Goal: Task Accomplishment & Management: Manage account settings

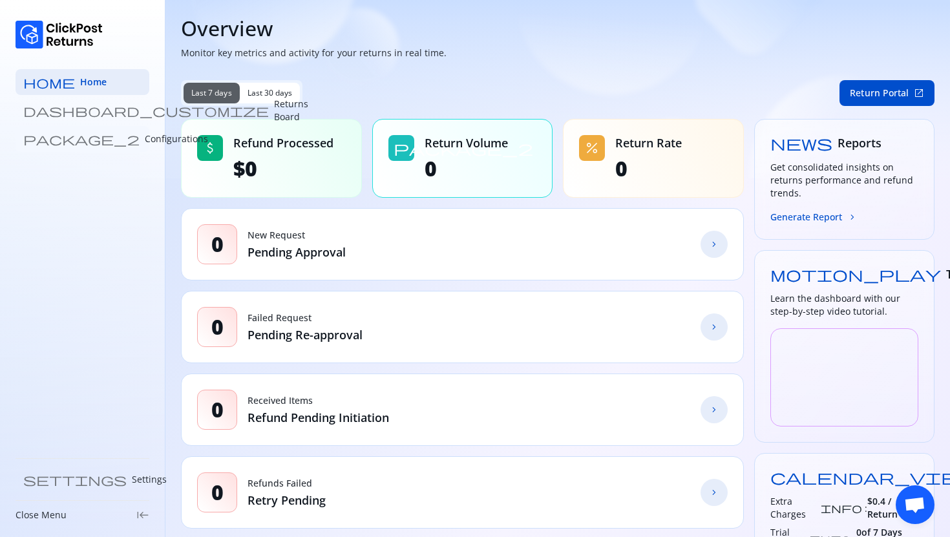
click at [56, 146] on link "package_2 Configurations" at bounding box center [83, 139] width 134 height 26
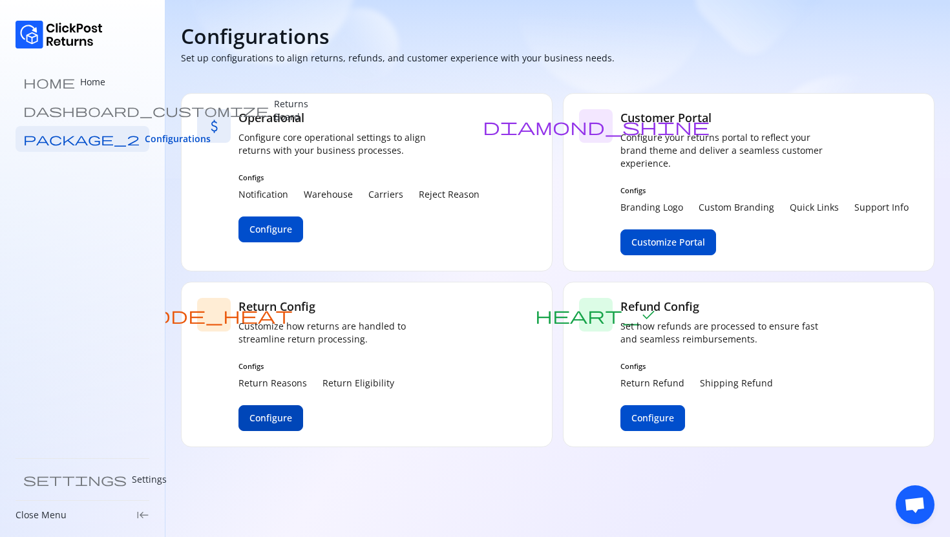
click at [255, 418] on span "Configure" at bounding box center [271, 418] width 43 height 13
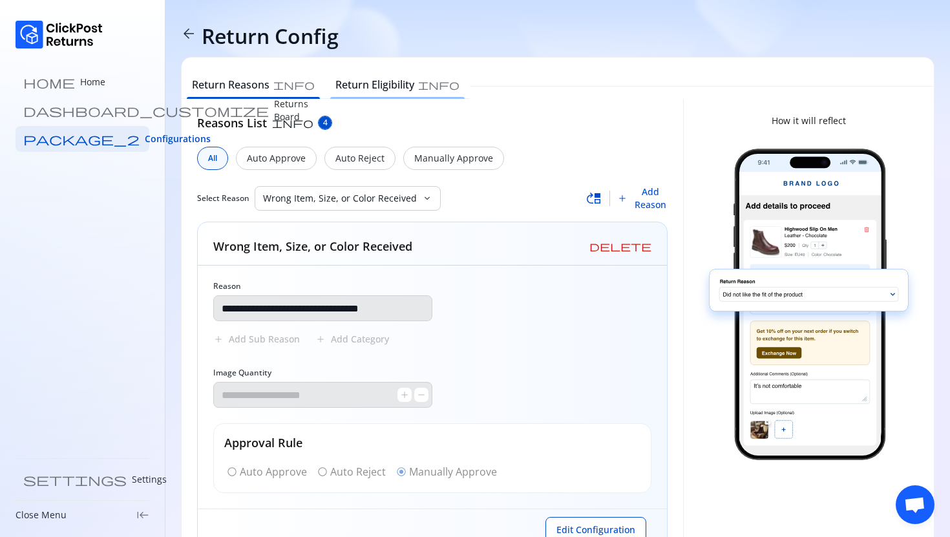
click at [345, 73] on div "Return Eligibility info" at bounding box center [397, 86] width 145 height 26
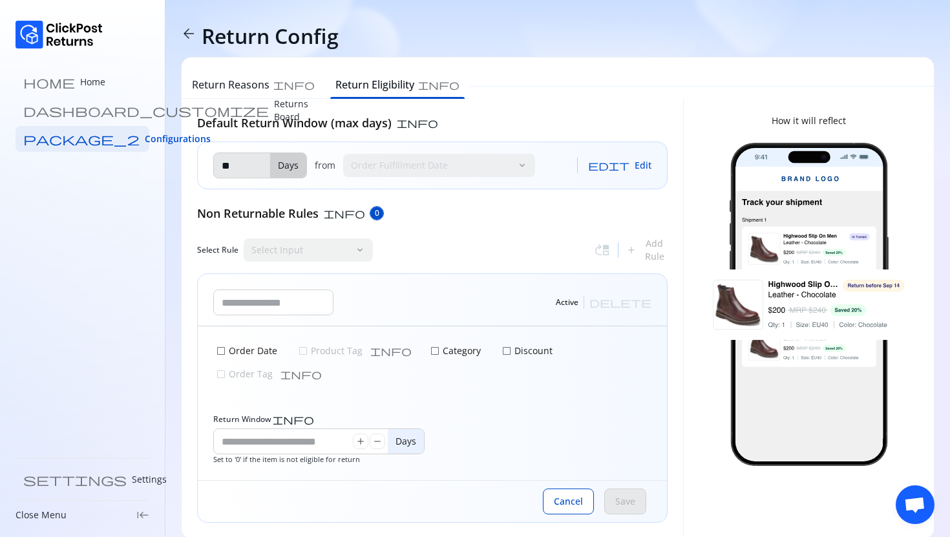
click at [644, 250] on div "add Add Rule" at bounding box center [646, 250] width 41 height 26
click at [251, 308] on input "text" at bounding box center [273, 302] width 119 height 25
type input "**********"
click at [257, 429] on input "*" at bounding box center [283, 441] width 139 height 25
click at [225, 429] on input "***" at bounding box center [283, 441] width 139 height 25
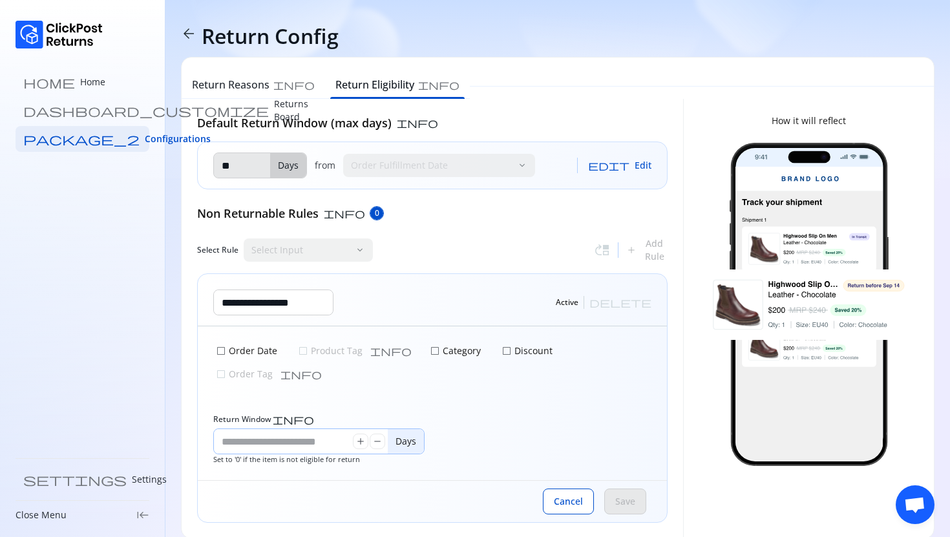
click at [263, 429] on input "**" at bounding box center [283, 441] width 139 height 25
click at [252, 456] on div "check_box_outline_blank Order Date check_box_outline_blank Product Tag info che…" at bounding box center [432, 403] width 469 height 154
click at [239, 429] on input "*" at bounding box center [283, 441] width 139 height 25
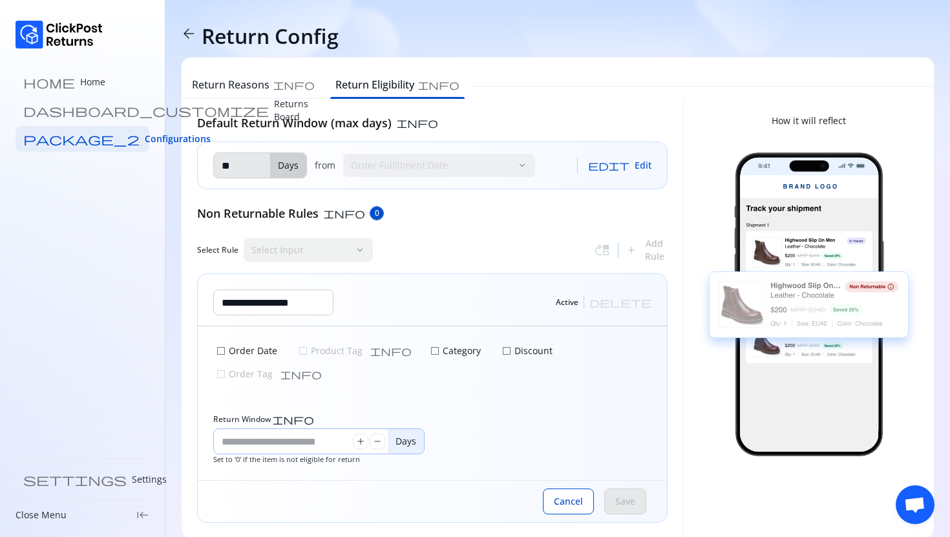
click at [232, 429] on input "*" at bounding box center [283, 441] width 139 height 25
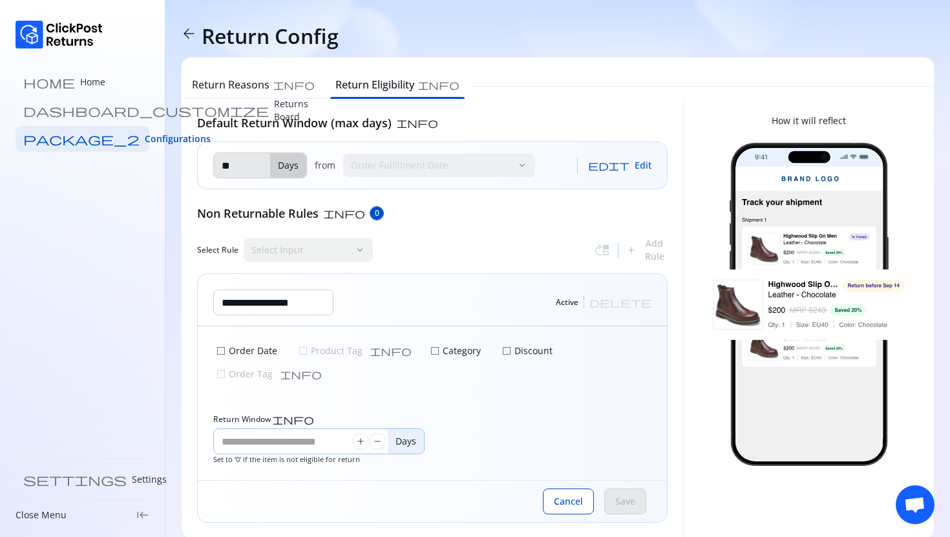
click at [232, 429] on input "*" at bounding box center [283, 441] width 139 height 25
click at [230, 429] on input "***" at bounding box center [283, 441] width 139 height 25
click at [248, 429] on input "**" at bounding box center [283, 441] width 139 height 25
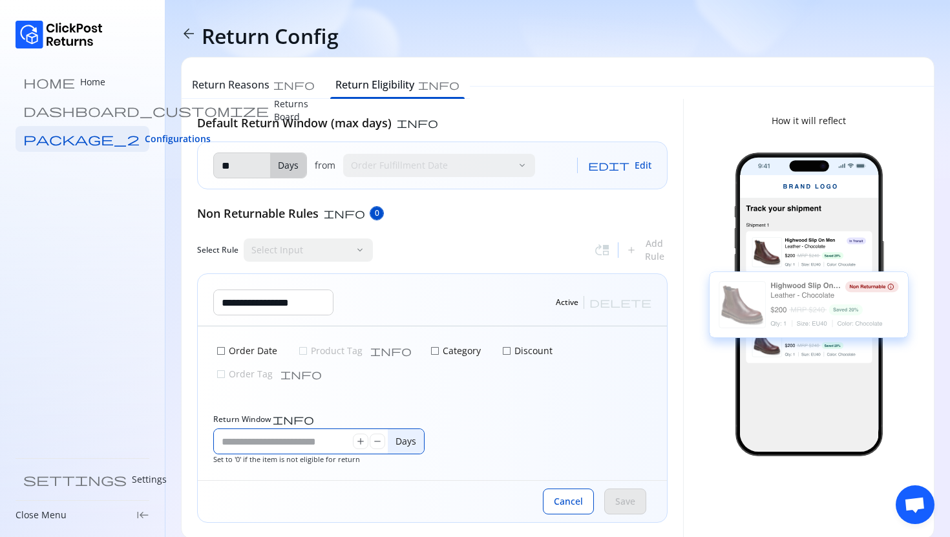
click at [242, 486] on div "Cancel Save" at bounding box center [432, 501] width 469 height 42
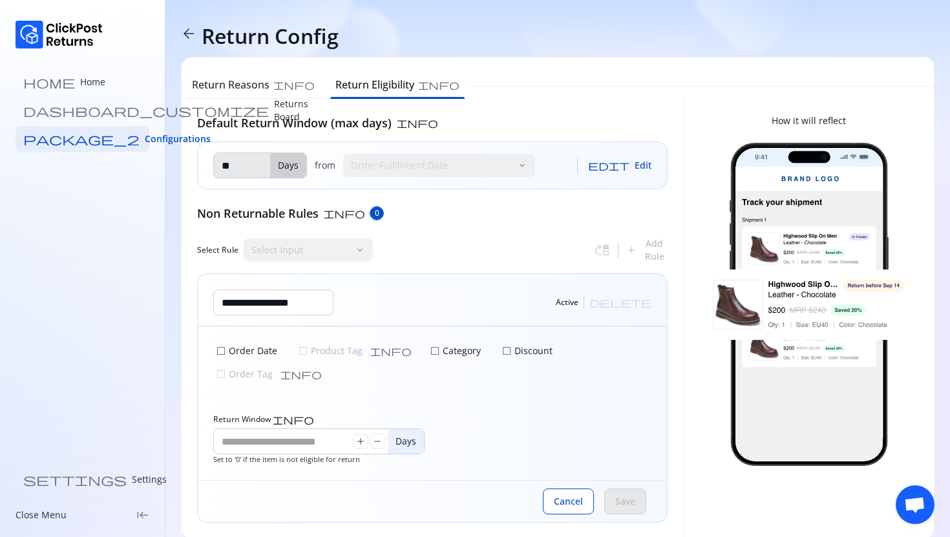
click at [639, 160] on span "Edit" at bounding box center [643, 165] width 17 height 13
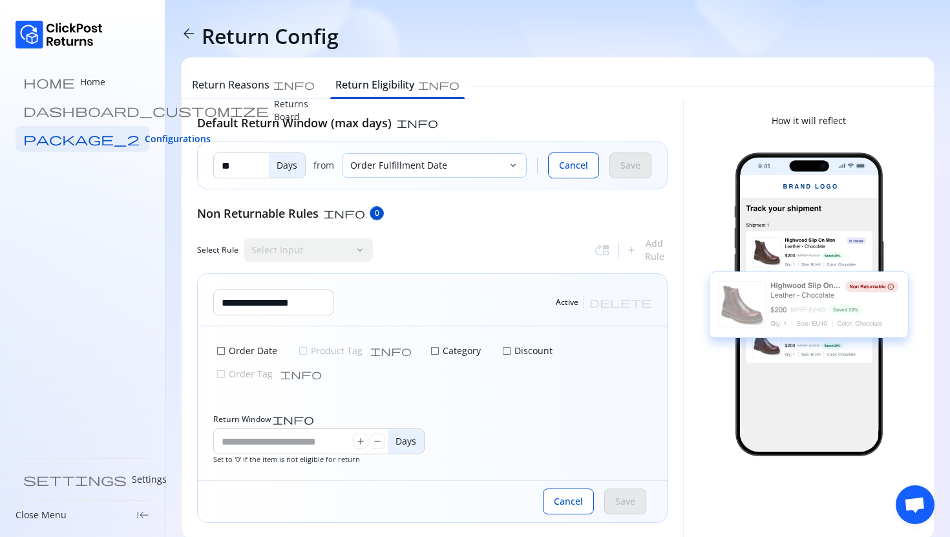
click at [508, 161] on div "Order Fulfillment Date" at bounding box center [426, 165] width 166 height 23
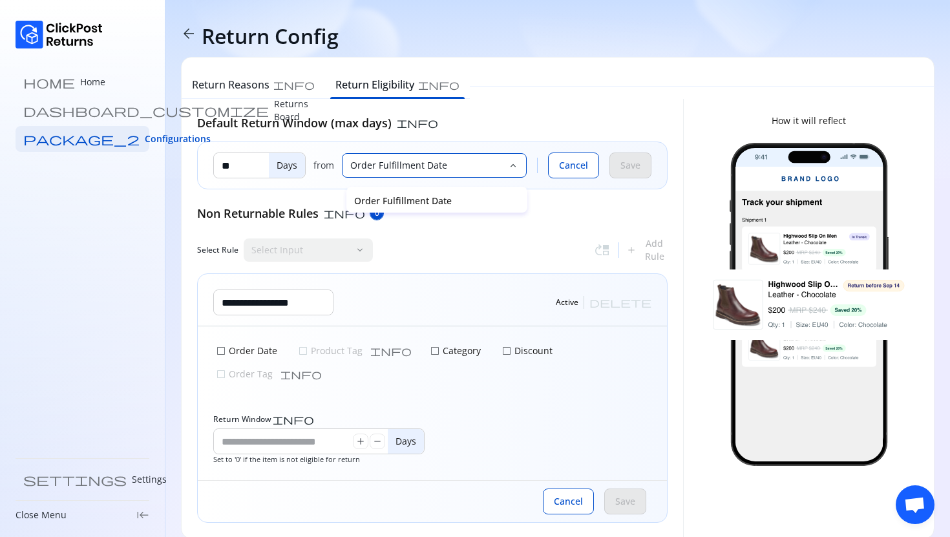
click at [446, 201] on p "Order Fulfillment Date" at bounding box center [437, 201] width 166 height 13
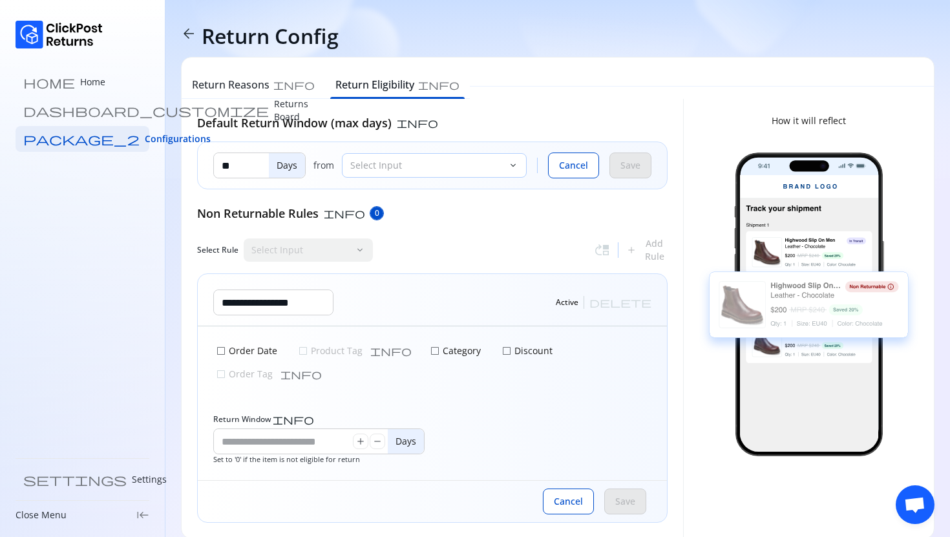
click at [470, 159] on p "Select Input" at bounding box center [426, 165] width 153 height 13
click at [552, 169] on button "Cancel" at bounding box center [573, 166] width 51 height 26
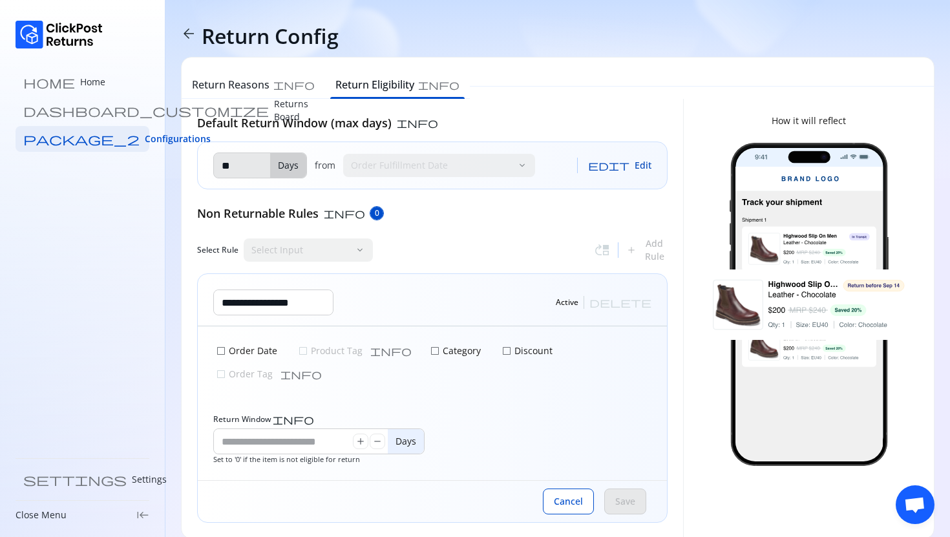
click at [638, 165] on span "Edit" at bounding box center [643, 165] width 17 height 13
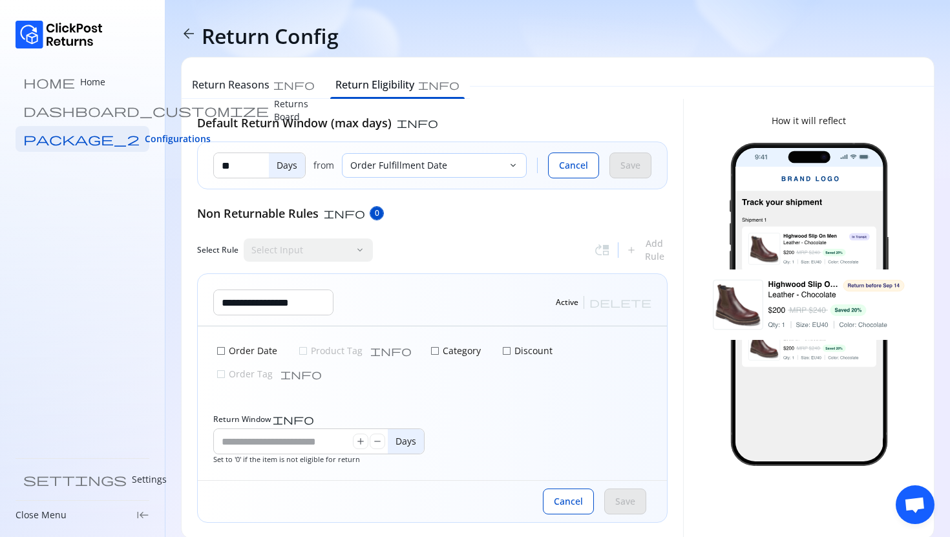
click at [501, 163] on p "Order Fulfillment Date" at bounding box center [426, 165] width 153 height 13
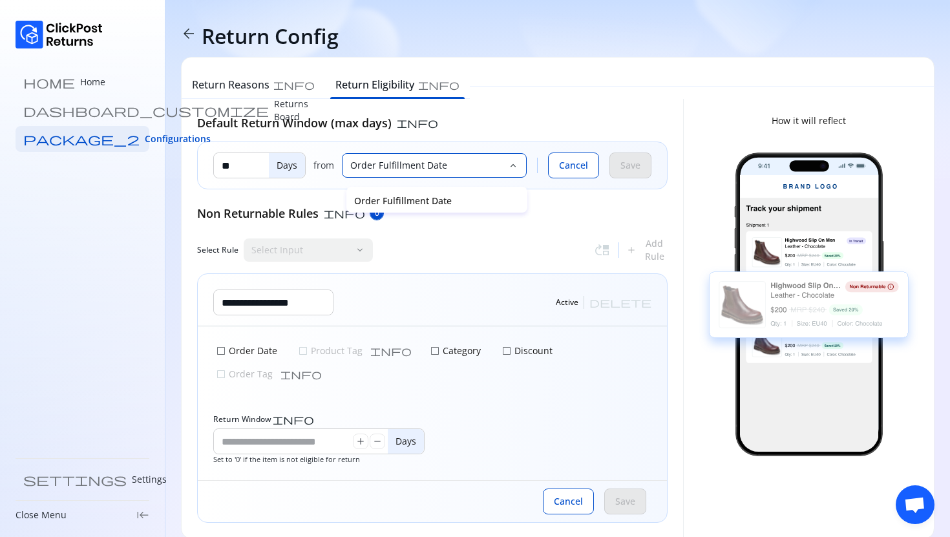
click at [433, 198] on p "Order Fulfillment Date" at bounding box center [437, 201] width 166 height 13
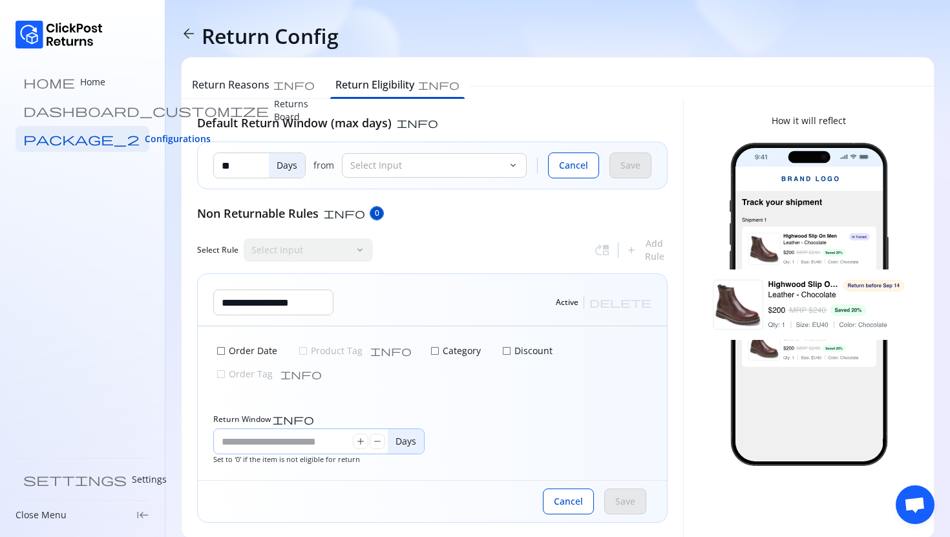
click at [237, 429] on input "*" at bounding box center [283, 441] width 139 height 25
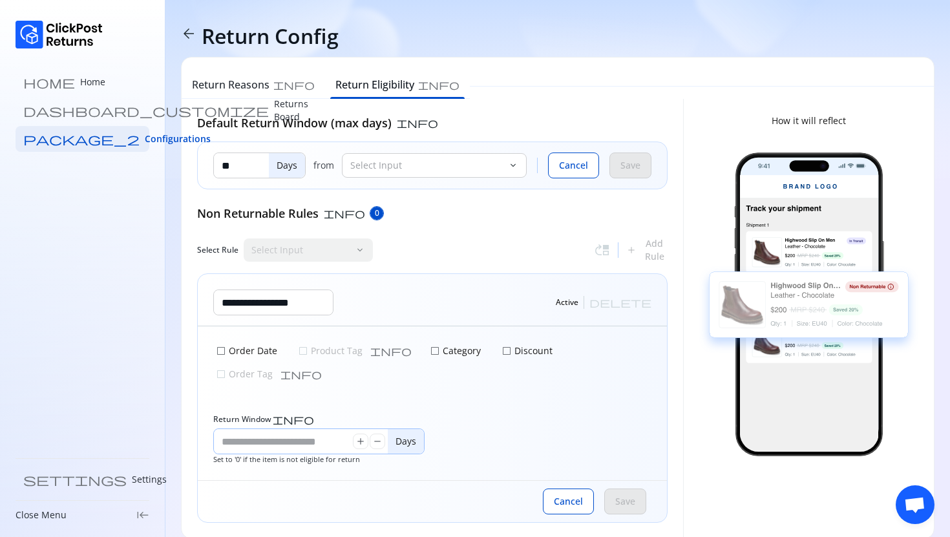
click at [237, 429] on input "*" at bounding box center [283, 441] width 139 height 25
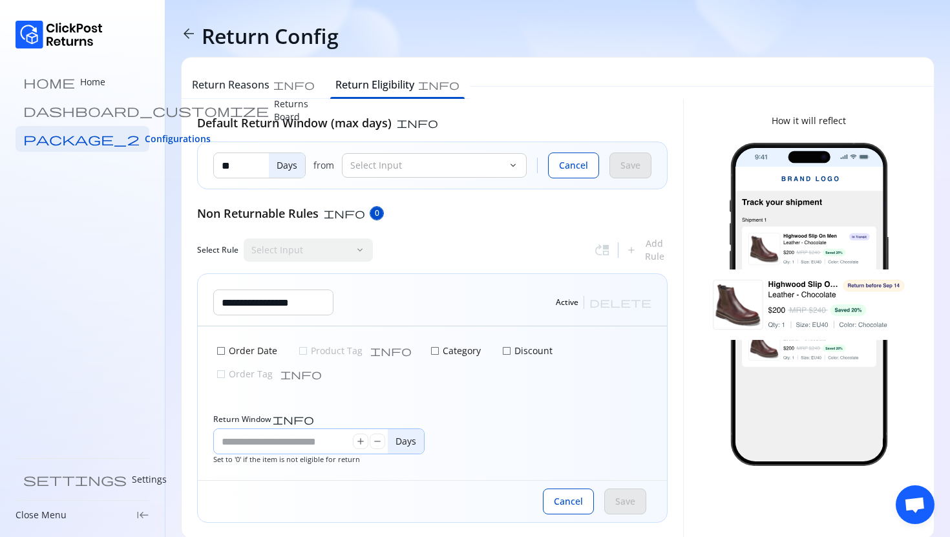
click at [242, 429] on input "*" at bounding box center [283, 441] width 139 height 25
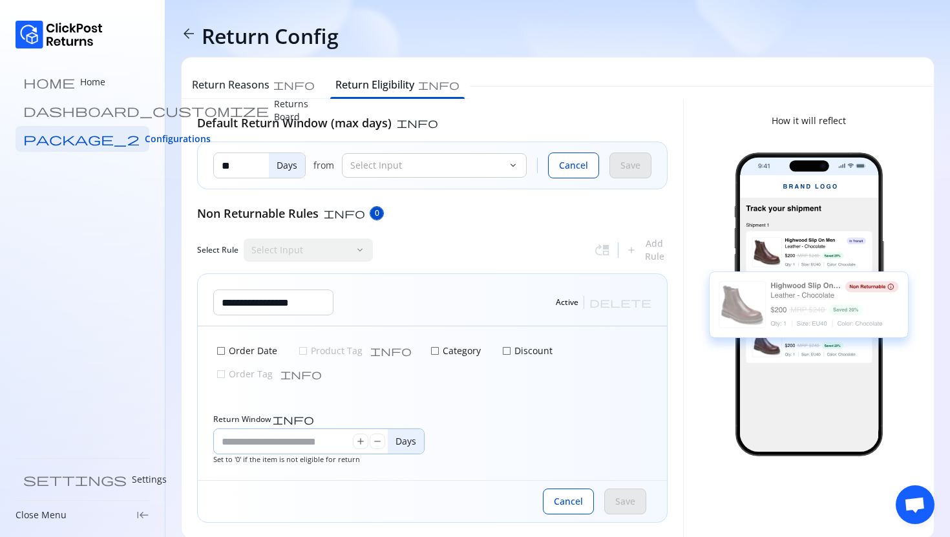
click at [230, 429] on input "***" at bounding box center [283, 441] width 139 height 25
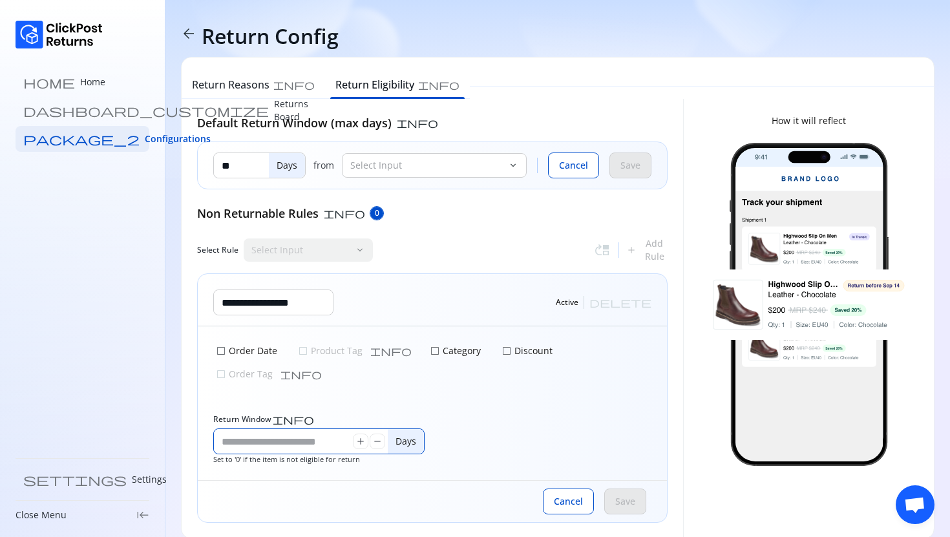
type input "**"
click at [440, 352] on p "Category" at bounding box center [460, 351] width 41 height 13
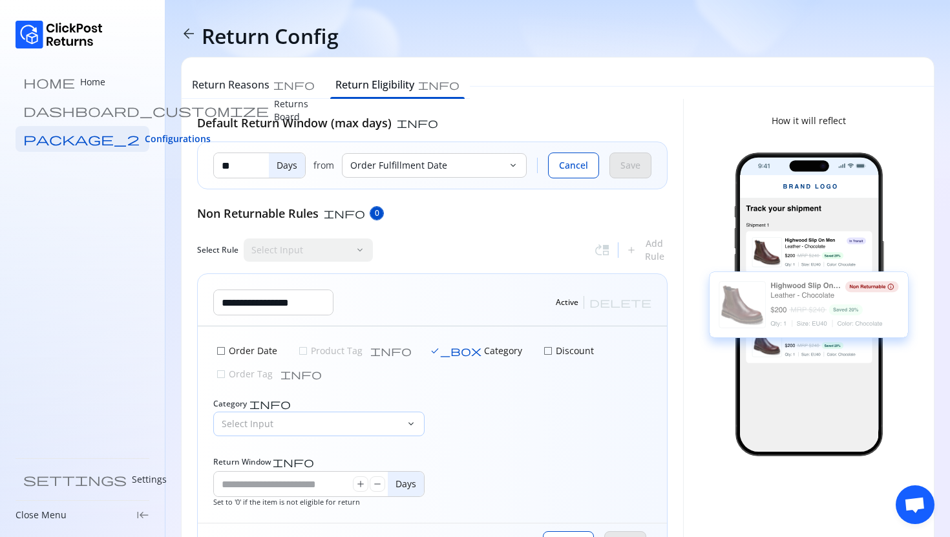
click at [285, 412] on div "Select Input" at bounding box center [310, 423] width 192 height 23
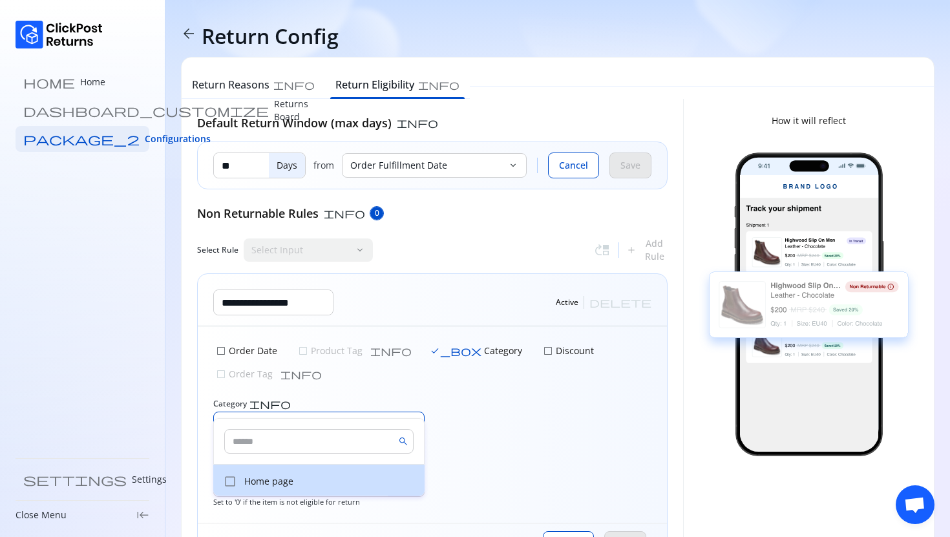
scroll to position [37, 0]
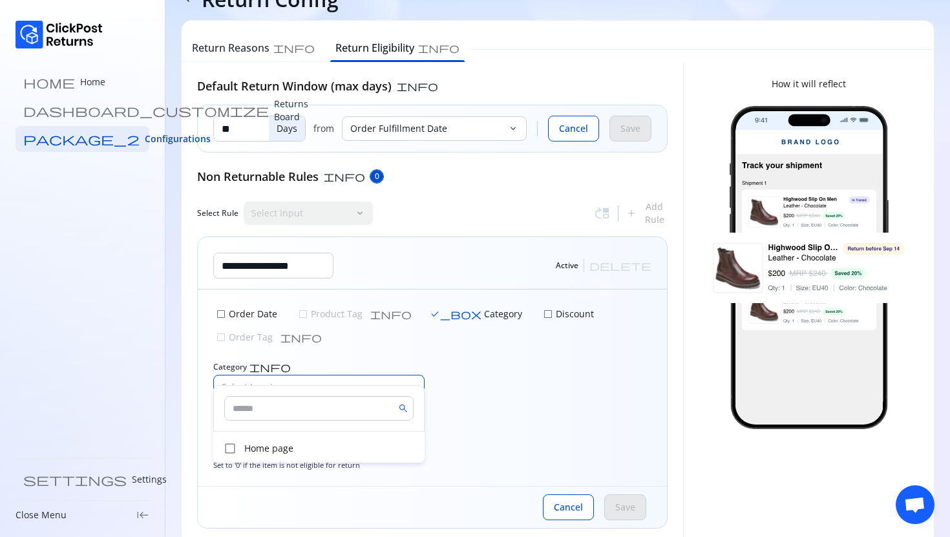
click at [248, 409] on input "text" at bounding box center [318, 408] width 189 height 25
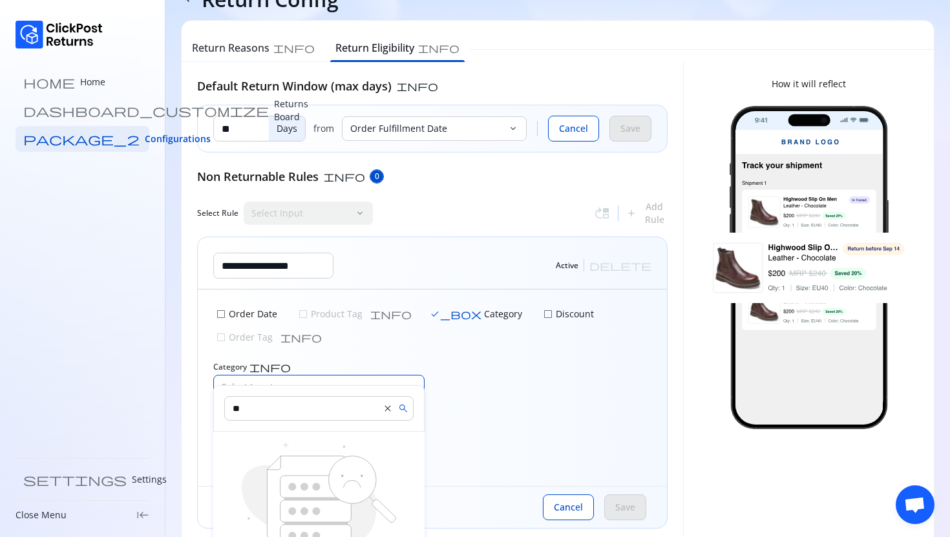
type input "*"
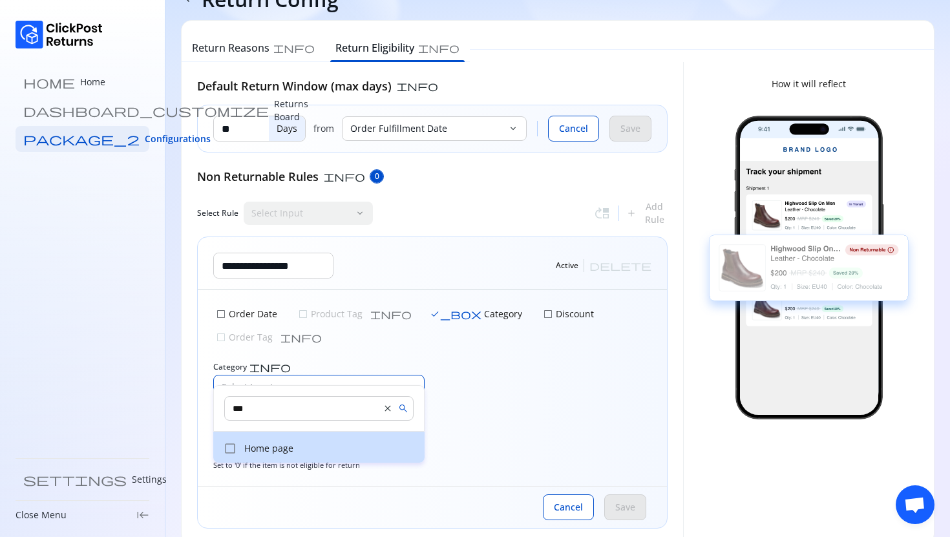
type input "***"
click at [233, 444] on span "check_box_outline_blank" at bounding box center [230, 448] width 13 height 13
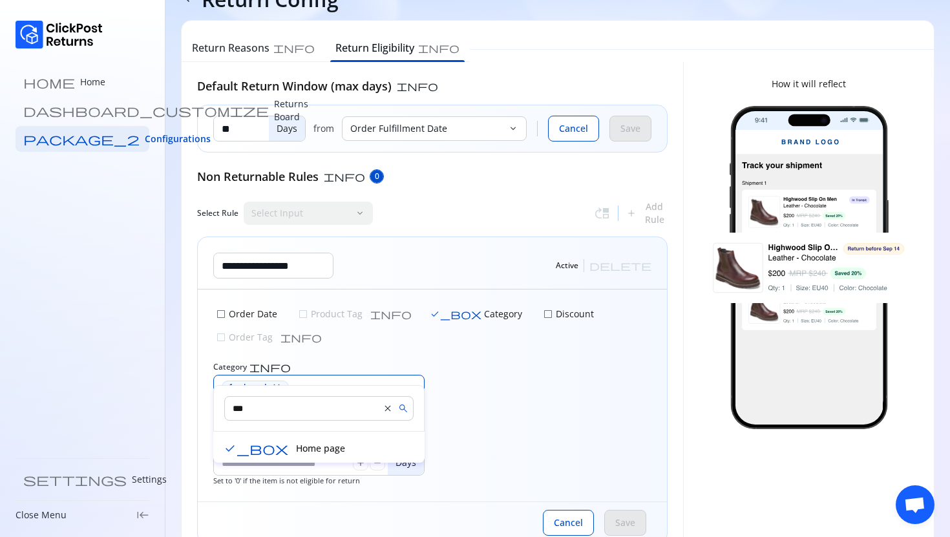
click at [464, 378] on div "Category info 1 selected close keyboard_arrow_down Home page close" at bounding box center [432, 391] width 438 height 58
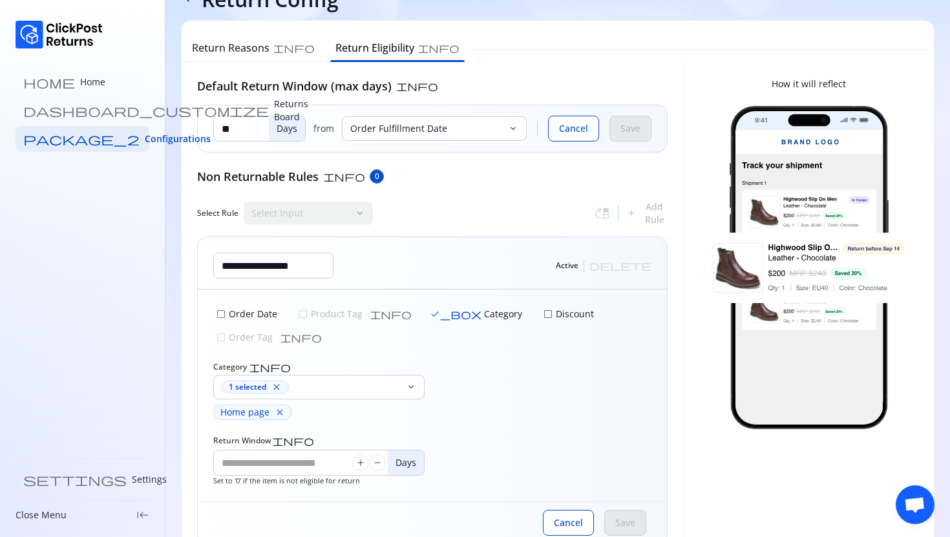
scroll to position [52, 0]
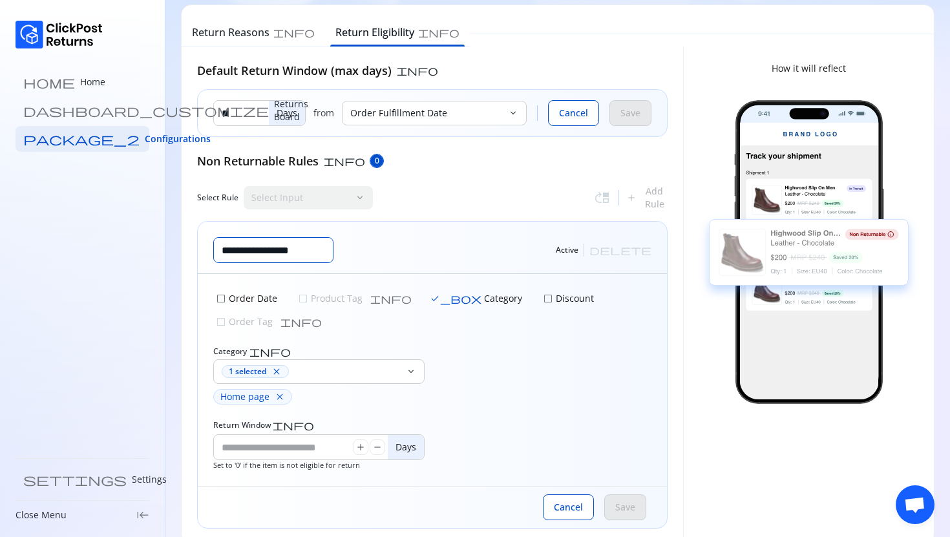
drag, startPoint x: 305, startPoint y: 251, endPoint x: 144, endPoint y: 251, distance: 161.6
click at [144, 251] on div "**********" at bounding box center [475, 254] width 950 height 613
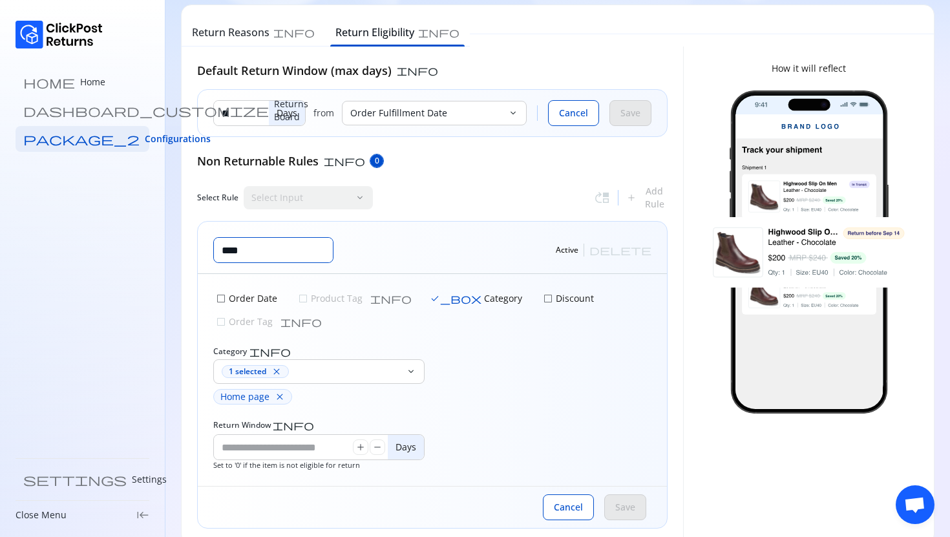
type input "****"
click at [224, 301] on span "check_box_outline_blank" at bounding box center [221, 299] width 10 height 10
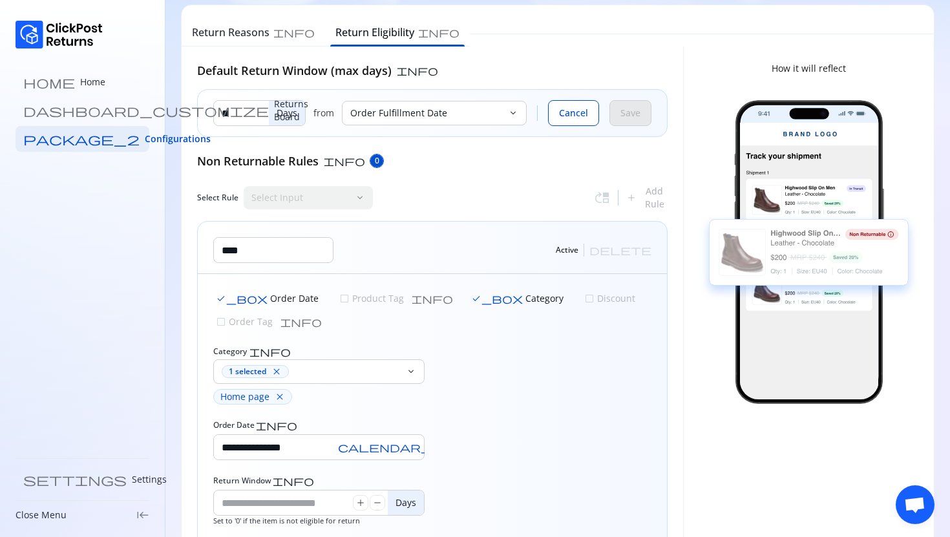
scroll to position [108, 0]
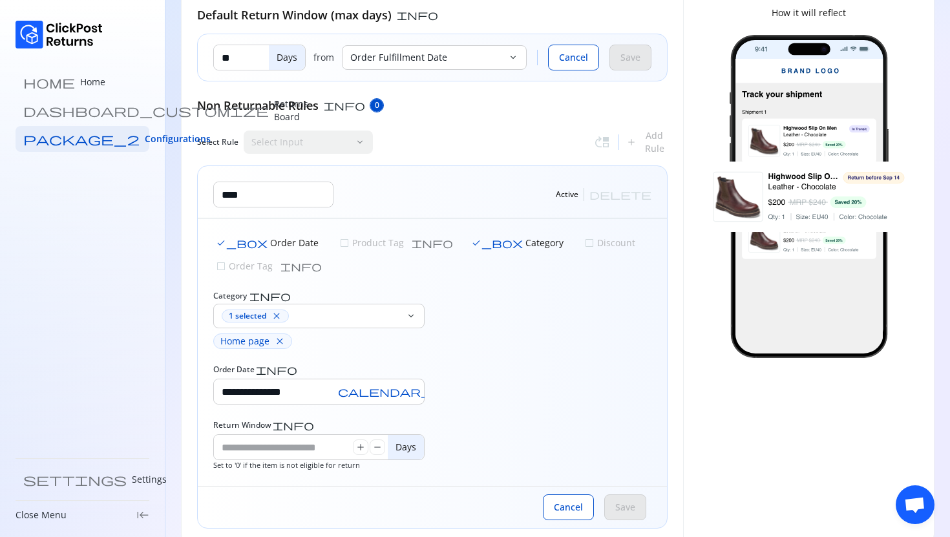
click at [619, 497] on div "Save" at bounding box center [626, 508] width 42 height 26
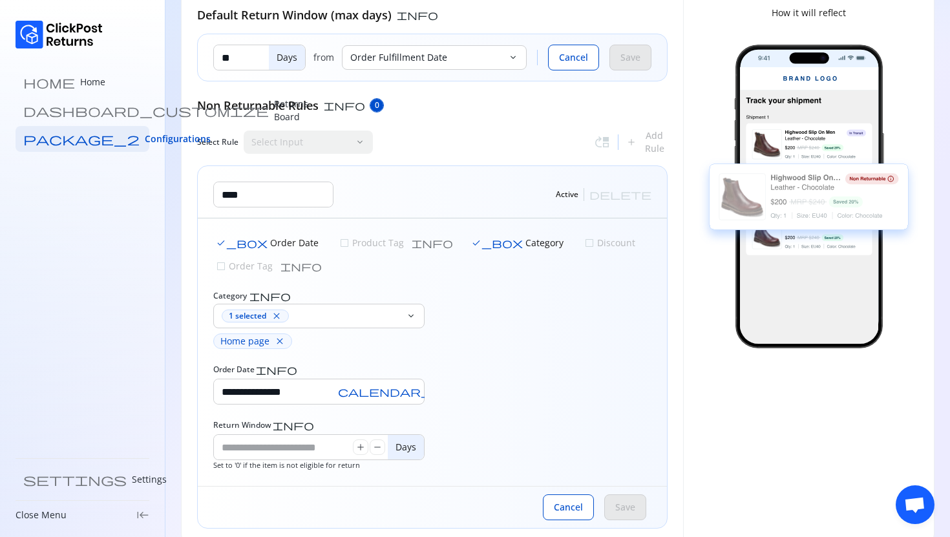
click at [626, 495] on div "Save" at bounding box center [626, 508] width 42 height 26
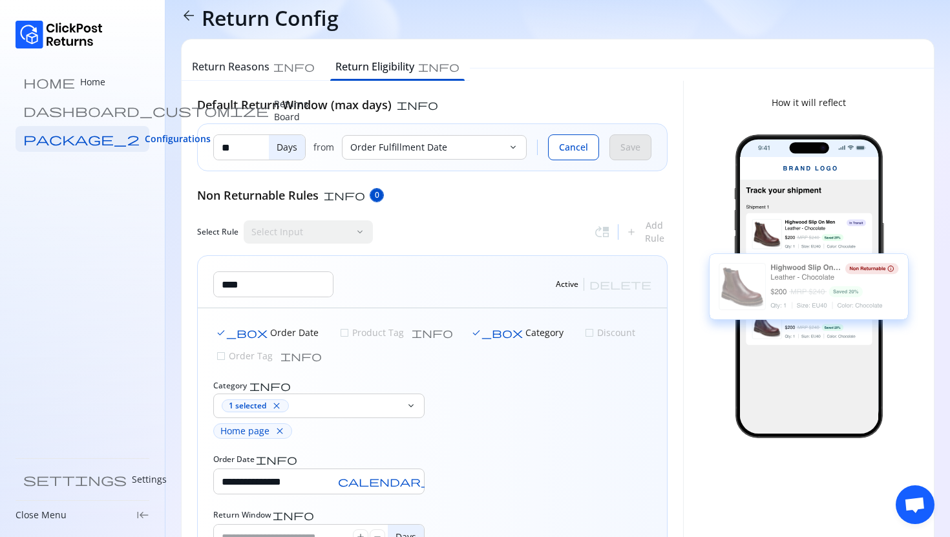
scroll to position [0, 0]
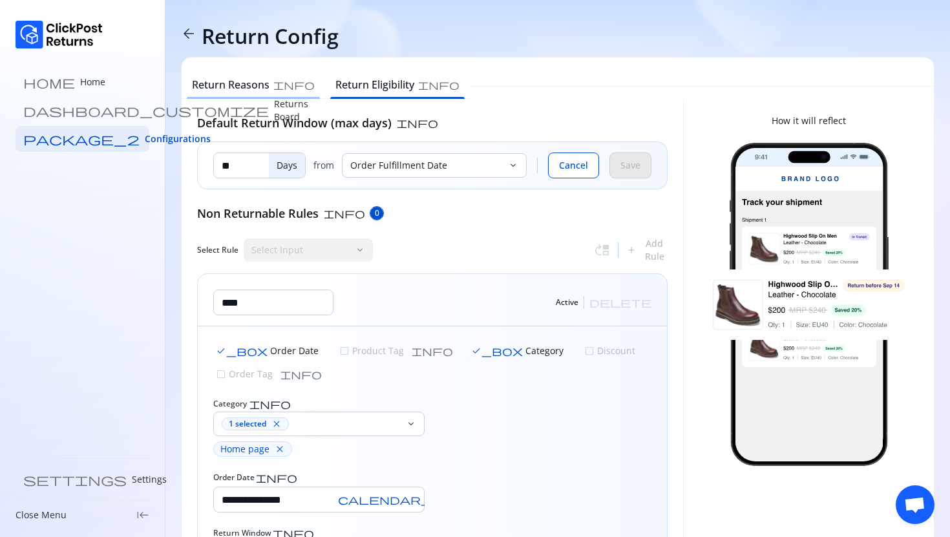
click at [250, 89] on h6 "Return Reasons" at bounding box center [231, 85] width 78 height 16
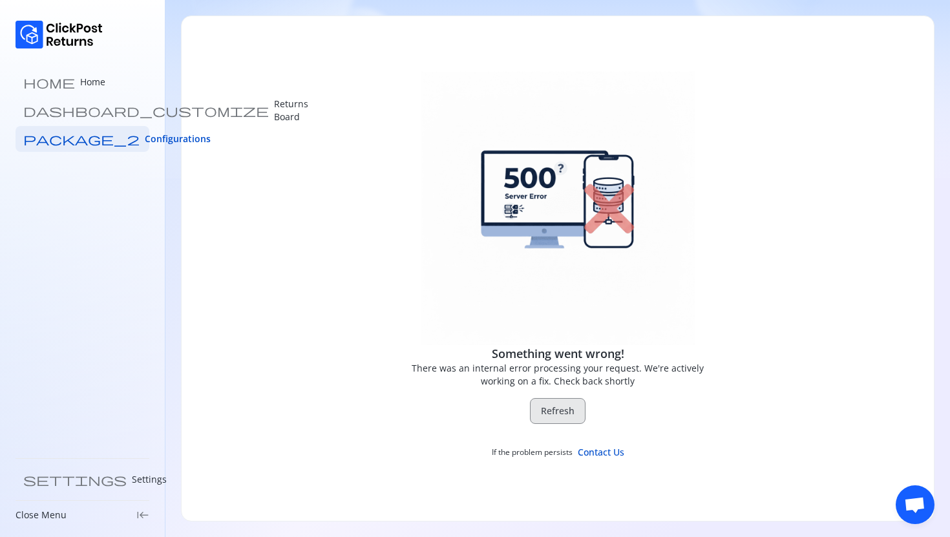
click at [547, 418] on button "Refresh" at bounding box center [558, 411] width 56 height 26
click at [546, 416] on span "Refresh" at bounding box center [558, 411] width 34 height 13
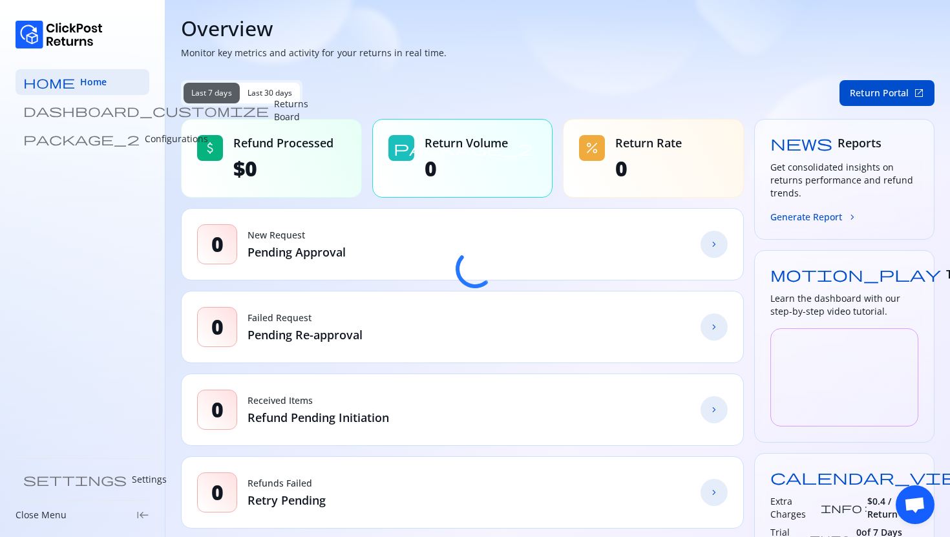
click at [85, 131] on link "package_2 Configurations" at bounding box center [83, 139] width 134 height 26
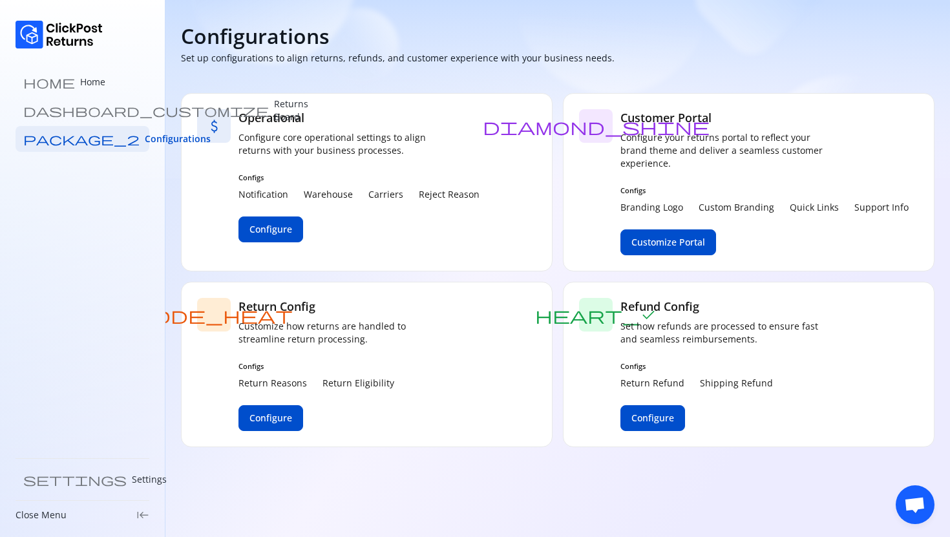
click at [279, 404] on div "Return Config Customize how returns are handled to streamline return processing…" at bounding box center [342, 364] width 207 height 133
click at [279, 416] on span "Configure" at bounding box center [271, 418] width 43 height 13
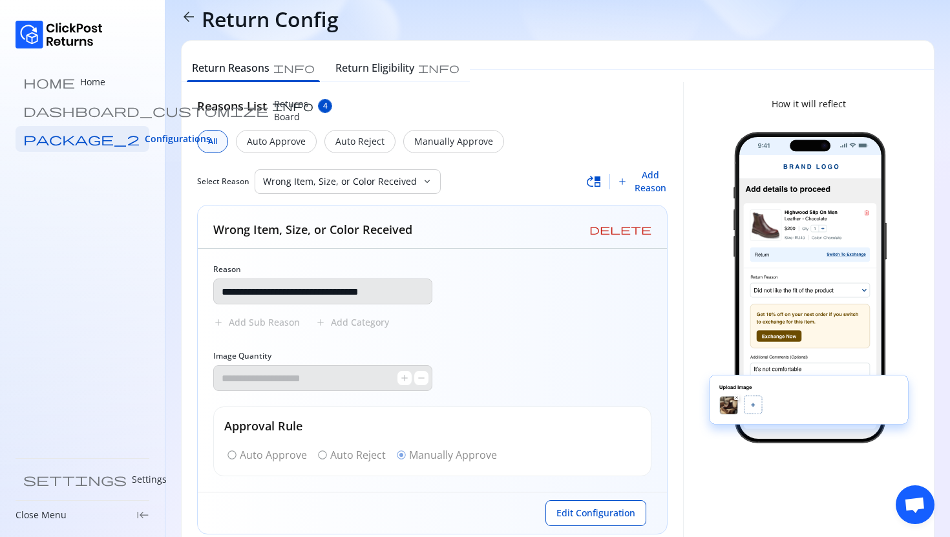
scroll to position [46, 0]
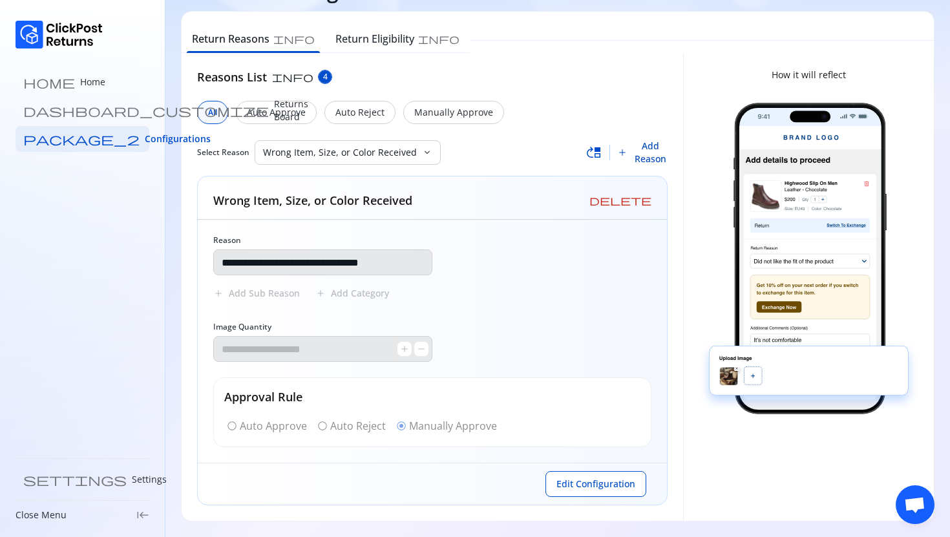
click at [642, 160] on span "Add Reason" at bounding box center [650, 153] width 35 height 26
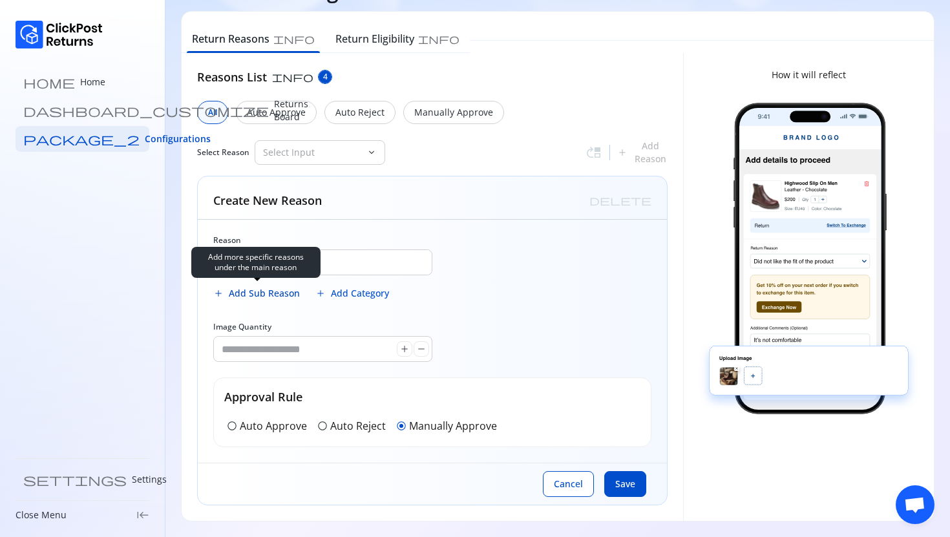
click at [244, 290] on span "Add Sub Reason" at bounding box center [264, 293] width 71 height 13
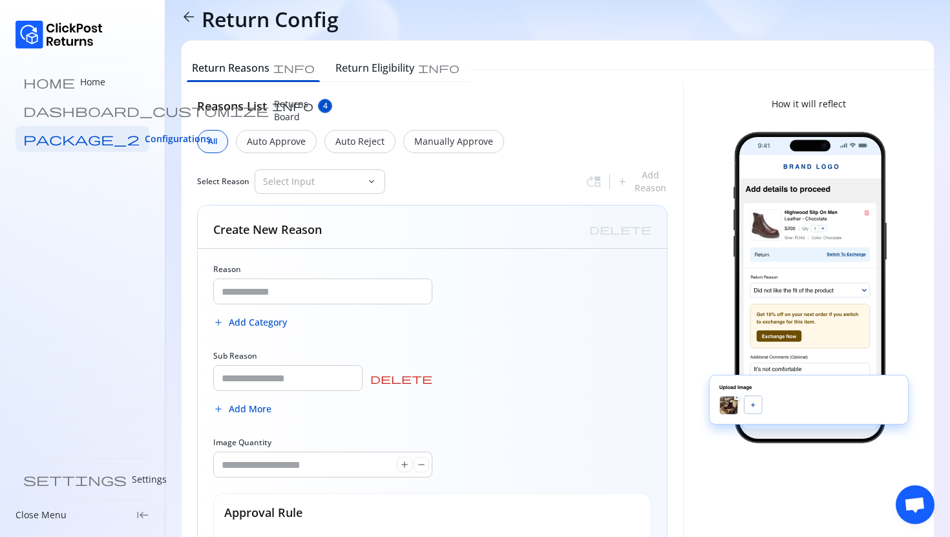
scroll to position [0, 0]
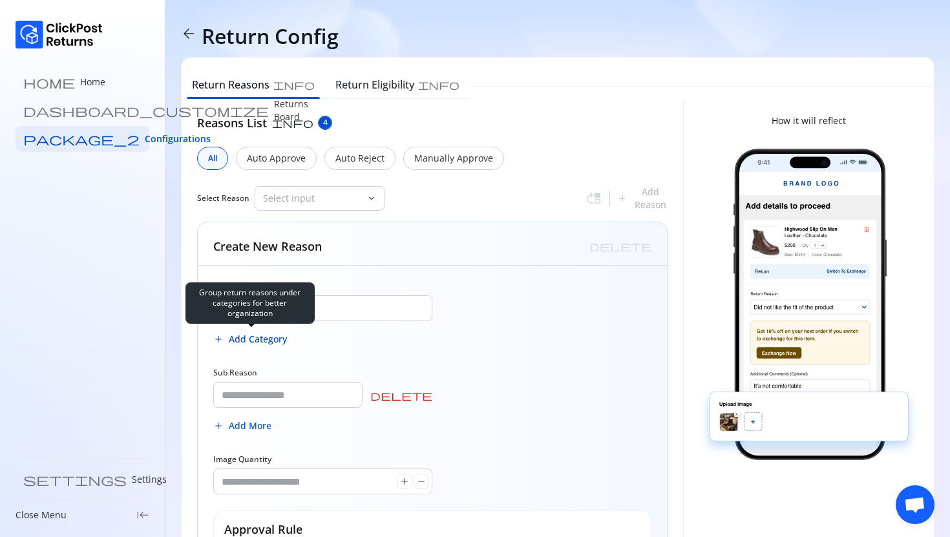
click at [252, 338] on span "Add Category" at bounding box center [258, 339] width 58 height 13
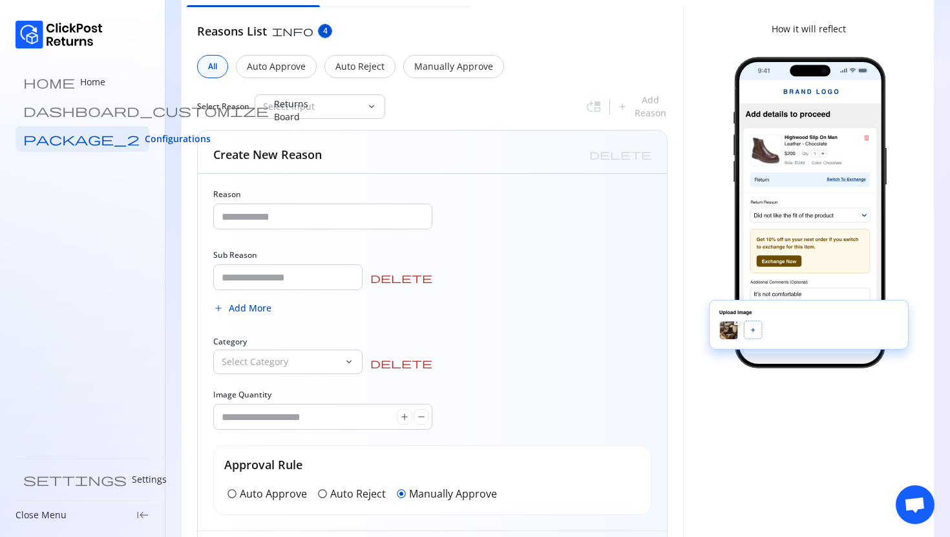
scroll to position [93, 0]
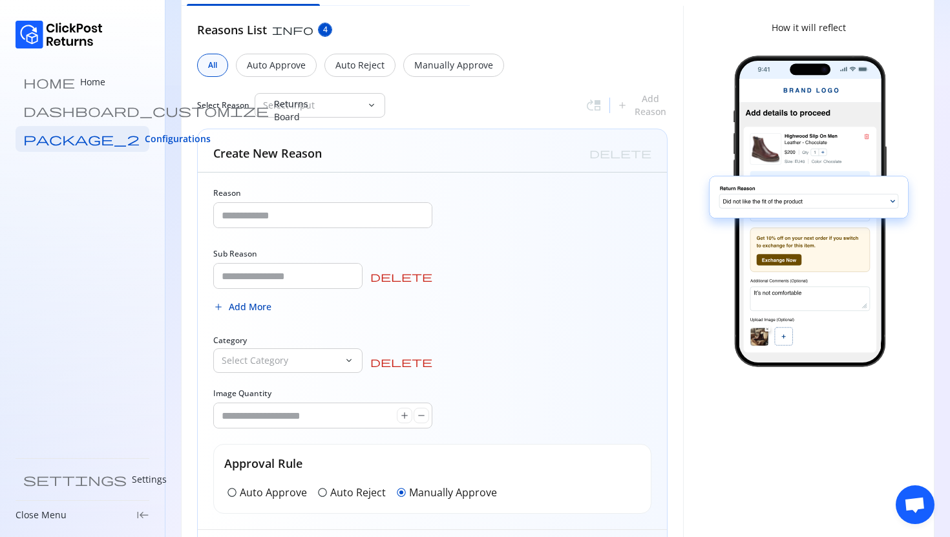
click at [246, 311] on span "Add More" at bounding box center [250, 307] width 43 height 13
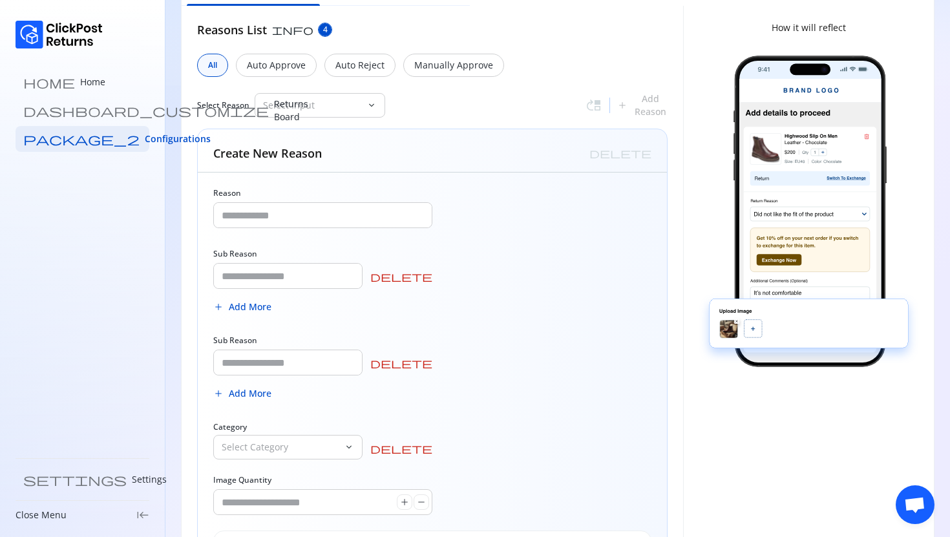
click at [431, 364] on span "delete" at bounding box center [401, 363] width 62 height 10
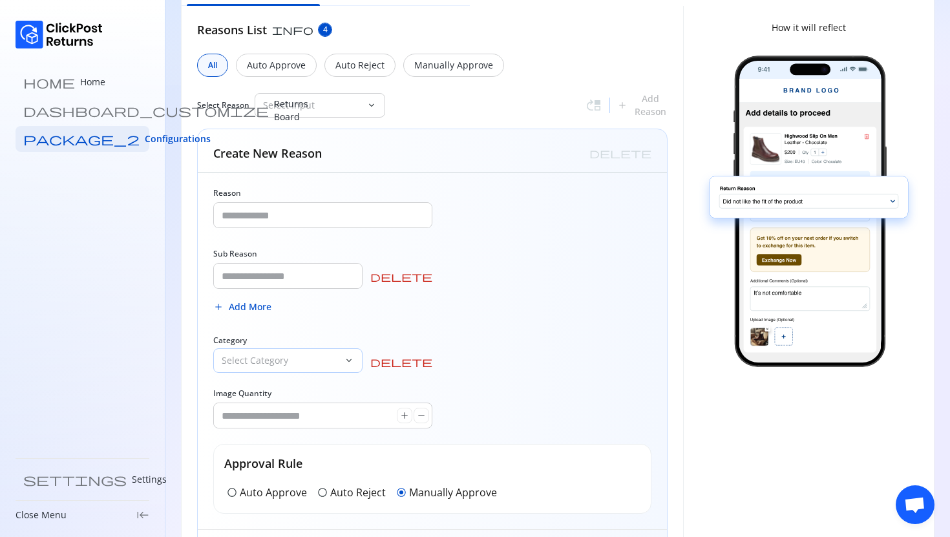
click at [257, 358] on p "Select Category" at bounding box center [280, 360] width 117 height 13
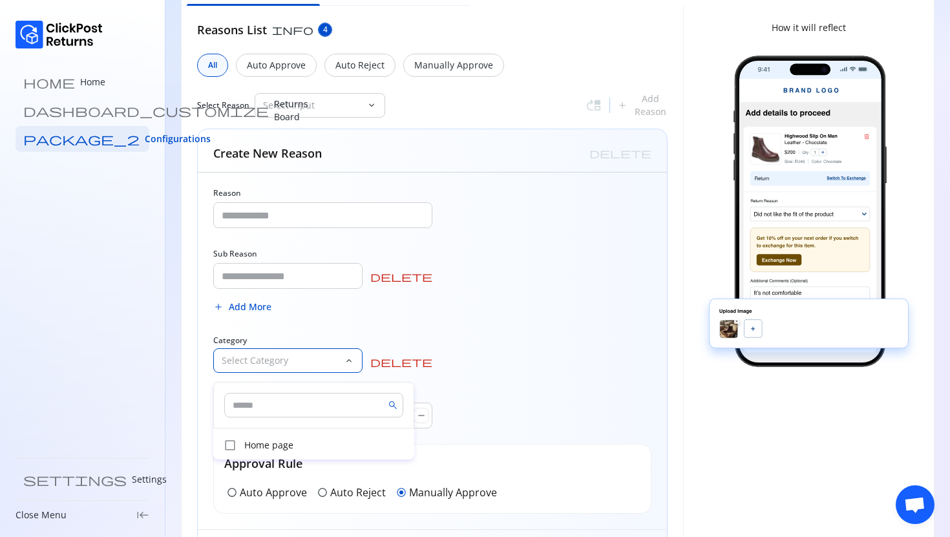
click at [260, 367] on p "Select Category" at bounding box center [280, 360] width 117 height 13
click at [549, 304] on div "Reason Sub Reason delete add Add More Category Select Category keyboard_arrow_d…" at bounding box center [432, 351] width 469 height 357
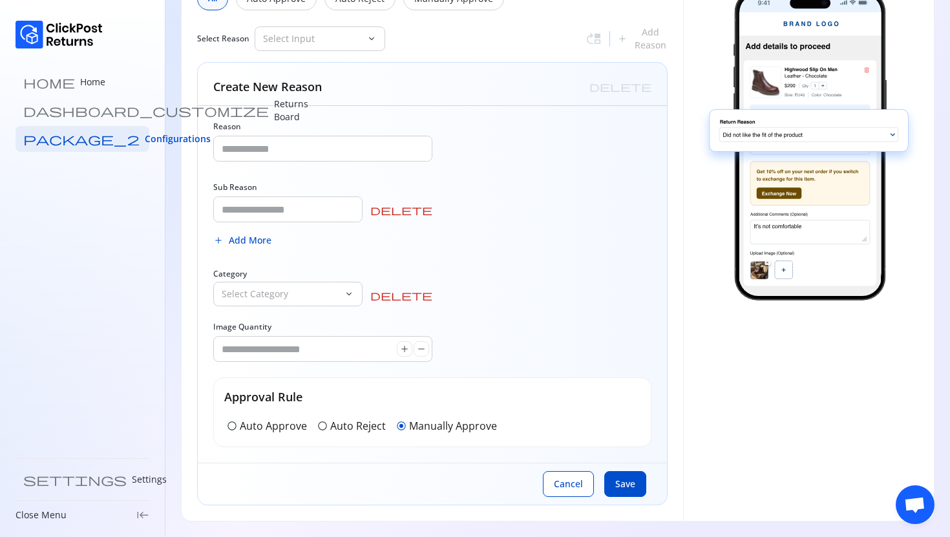
scroll to position [0, 0]
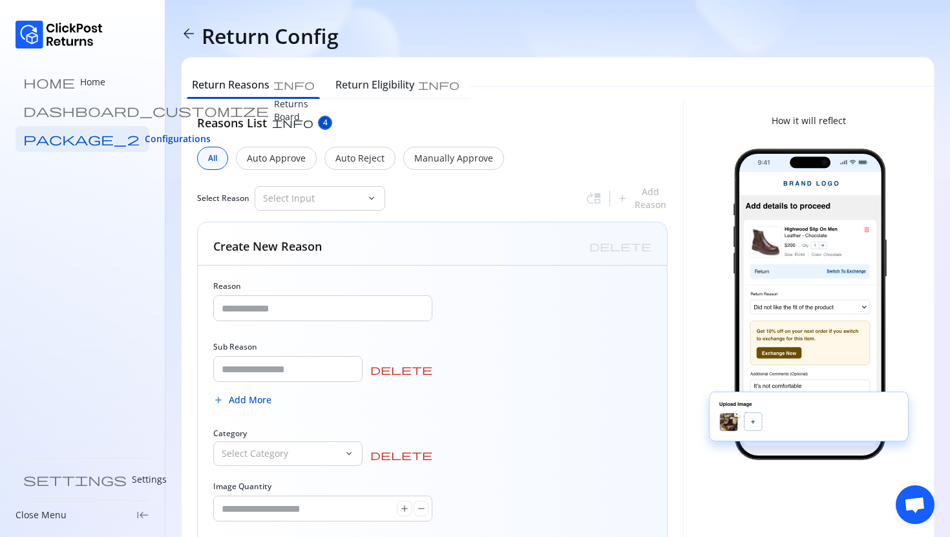
click at [184, 30] on span "arrow_back" at bounding box center [189, 34] width 16 height 16
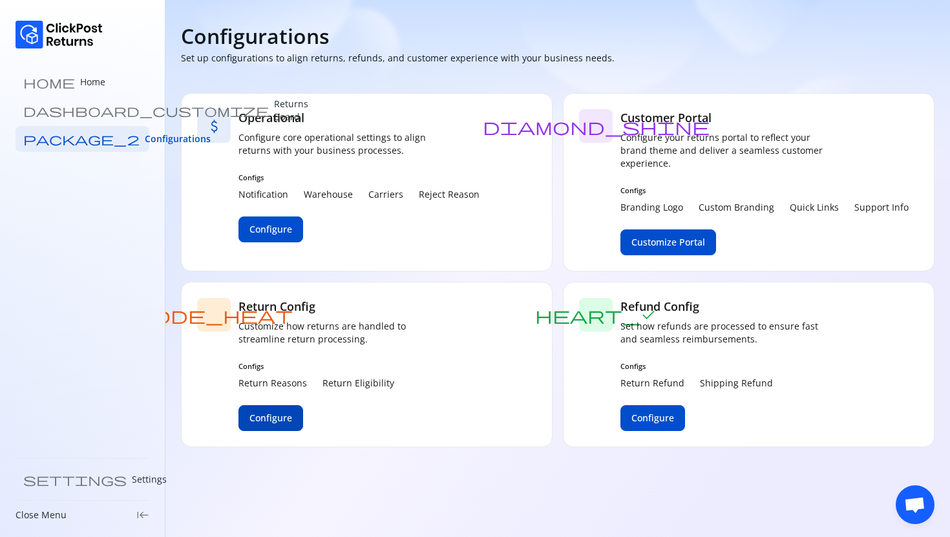
click at [252, 413] on span "Configure" at bounding box center [271, 418] width 43 height 13
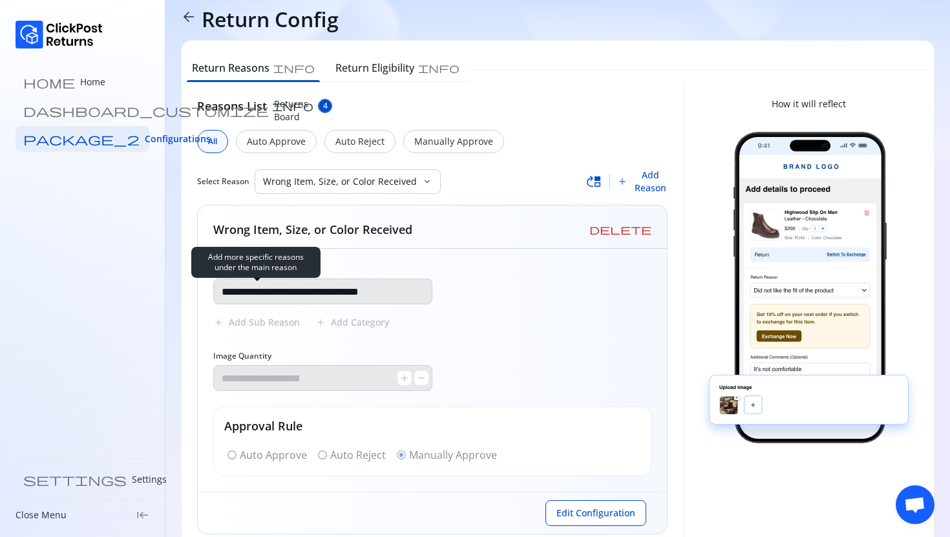
scroll to position [12, 0]
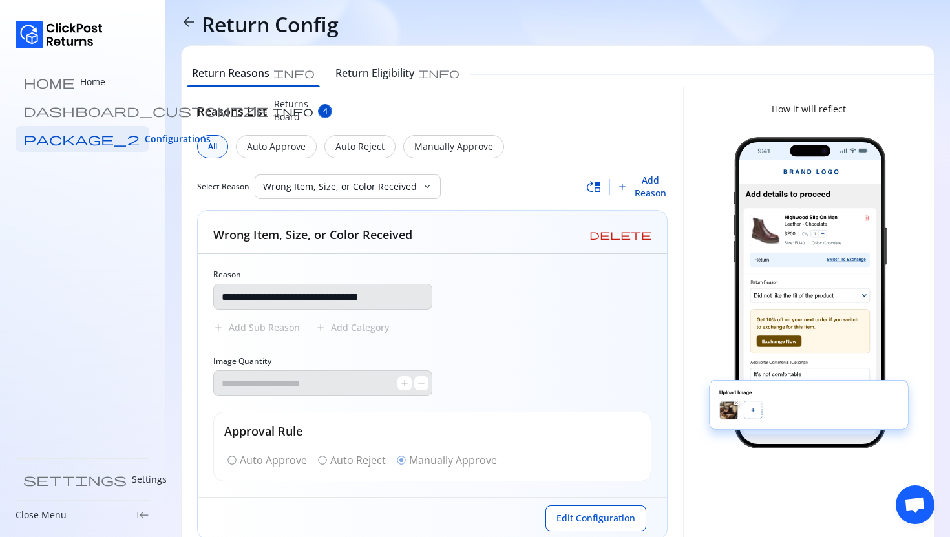
click at [653, 190] on span "Add Reason" at bounding box center [650, 187] width 35 height 26
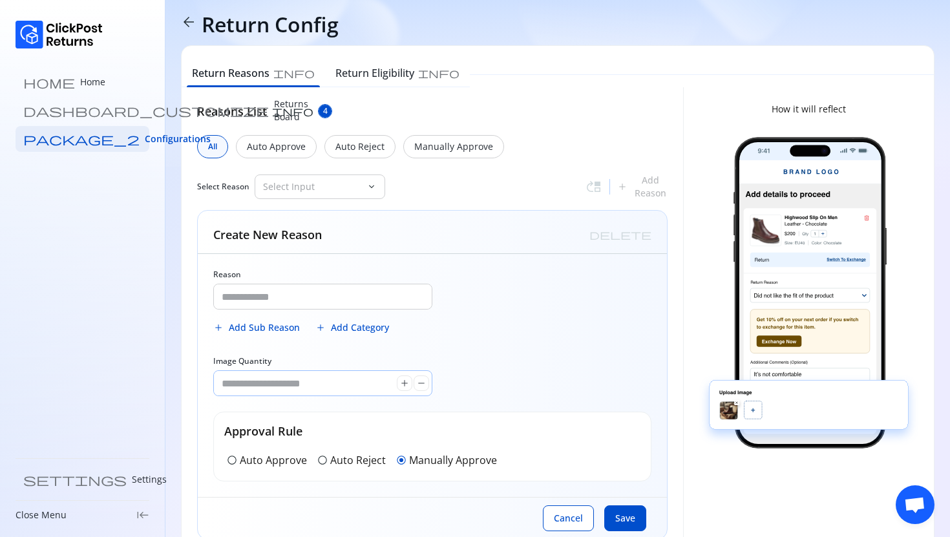
scroll to position [46, 0]
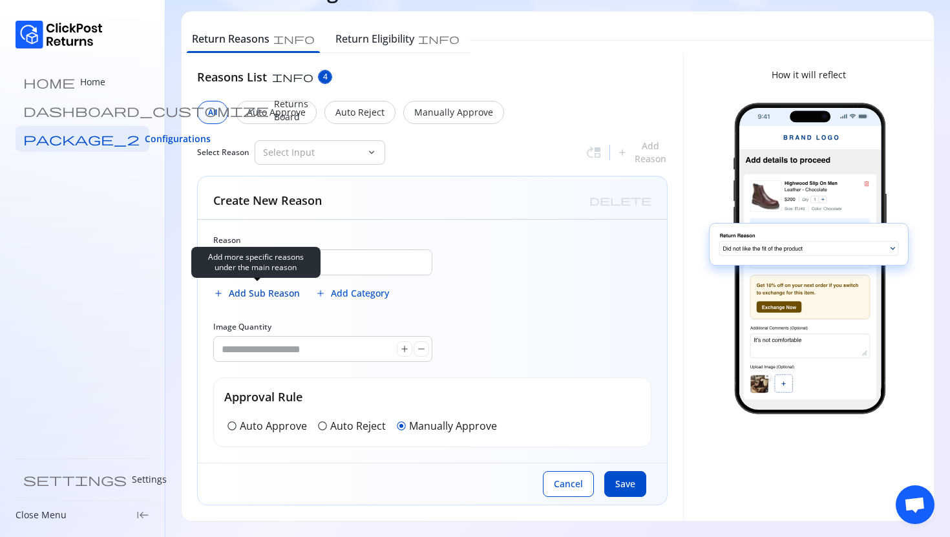
click at [255, 297] on span "Add Sub Reason" at bounding box center [264, 293] width 71 height 13
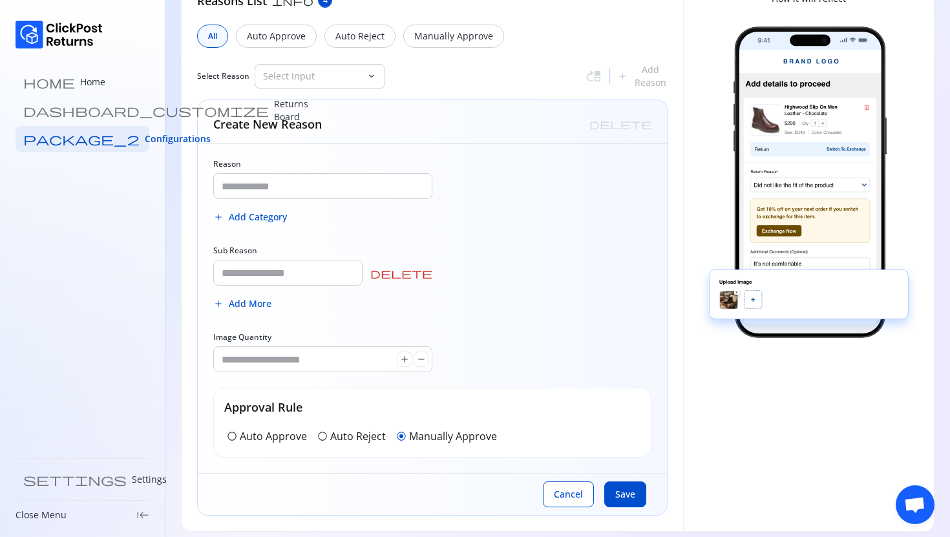
scroll to position [133, 0]
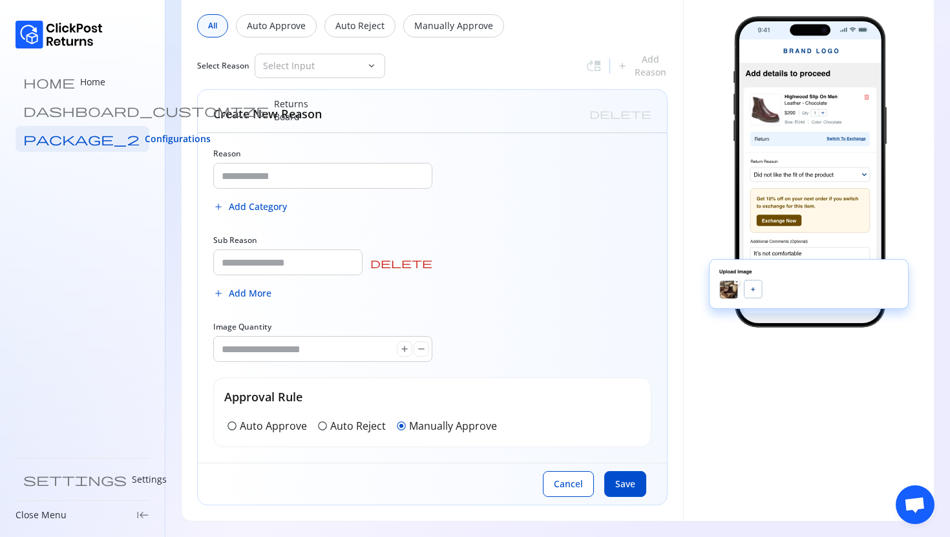
click at [428, 263] on span "delete" at bounding box center [401, 263] width 62 height 10
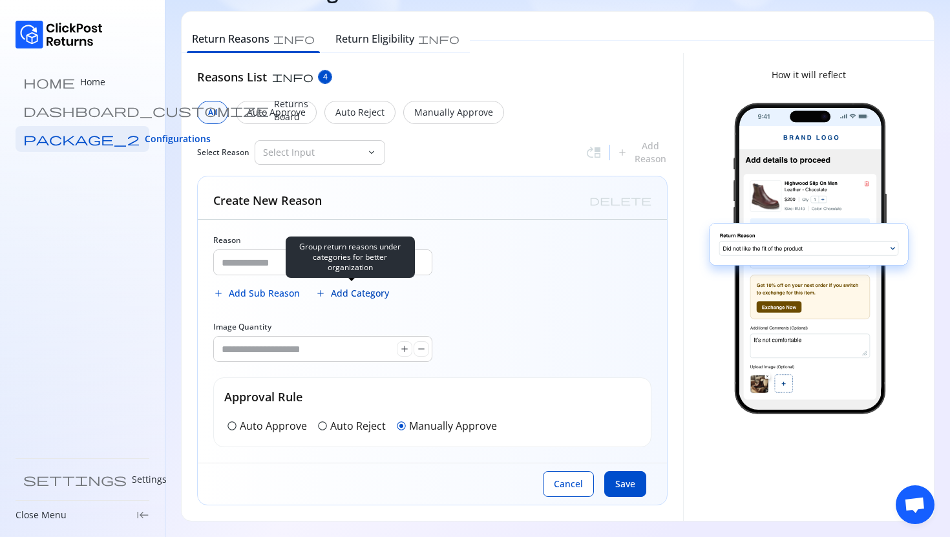
click at [347, 297] on span "Add Category" at bounding box center [360, 293] width 58 height 13
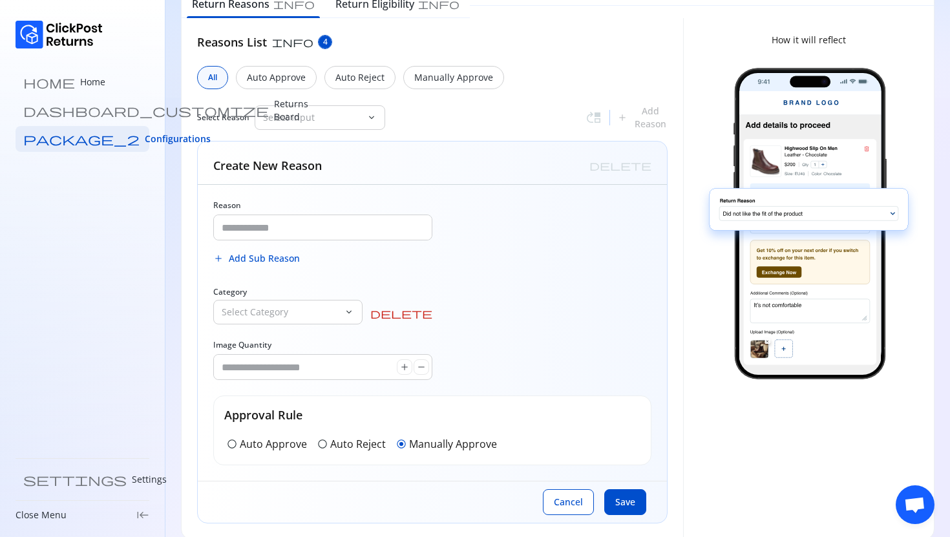
scroll to position [99, 0]
